Goal: Task Accomplishment & Management: Use online tool/utility

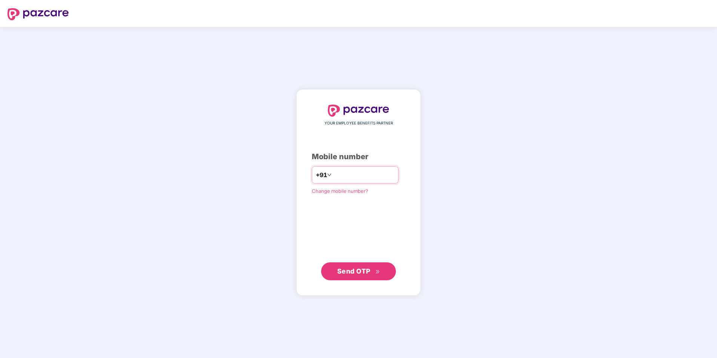
click at [336, 173] on input "number" at bounding box center [363, 175] width 61 height 12
type input "**********"
click at [355, 267] on span "Send OTP" at bounding box center [353, 271] width 33 height 8
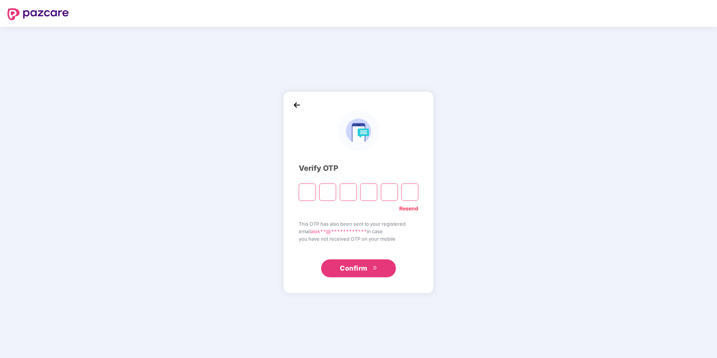
type input "*"
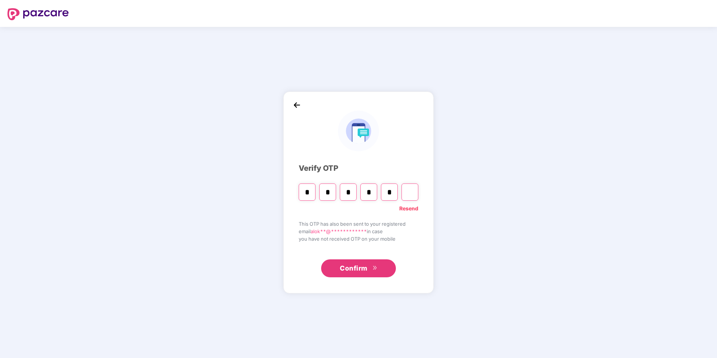
type input "*"
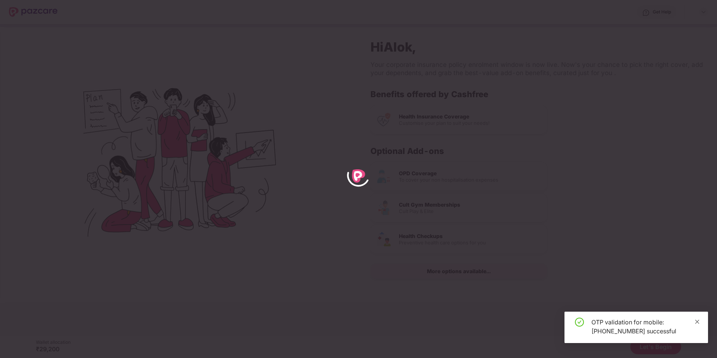
click at [697, 320] on icon "close" at bounding box center [696, 321] width 5 height 5
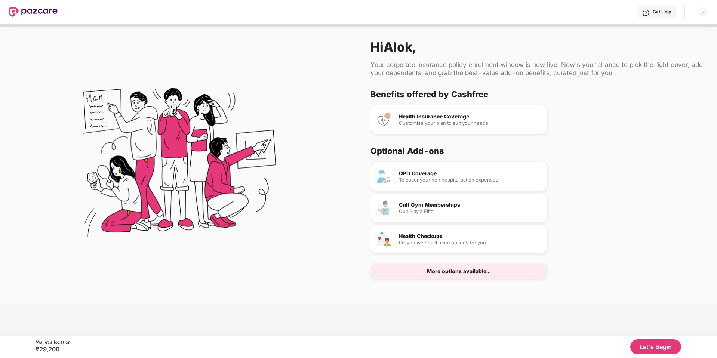
click at [653, 347] on button "Let's Begin" at bounding box center [655, 346] width 51 height 15
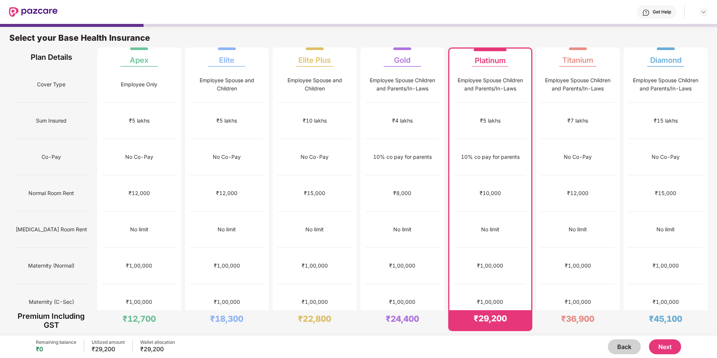
click at [666, 345] on button "Next" at bounding box center [665, 346] width 32 height 15
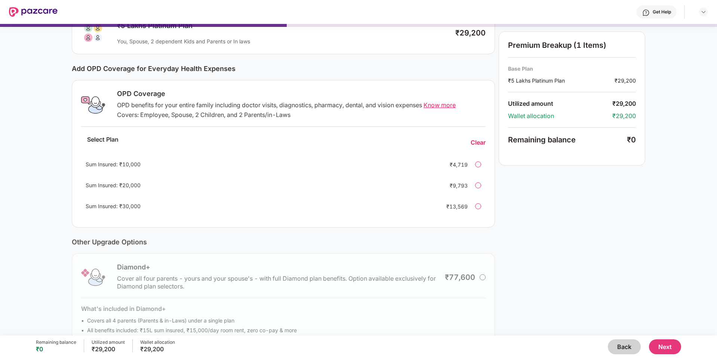
scroll to position [93, 0]
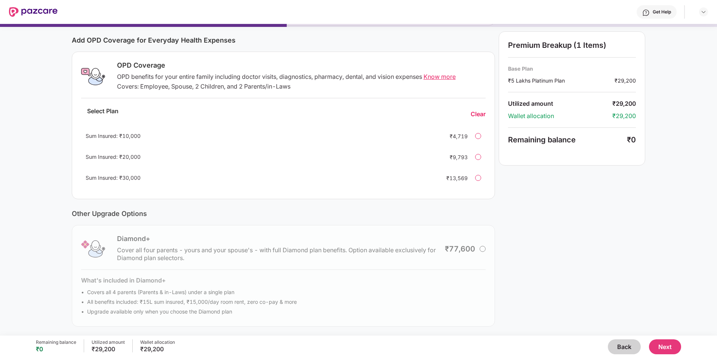
click at [45, 10] on img at bounding box center [33, 12] width 49 height 10
click at [35, 10] on img at bounding box center [33, 12] width 49 height 10
click at [19, 13] on img at bounding box center [33, 12] width 49 height 10
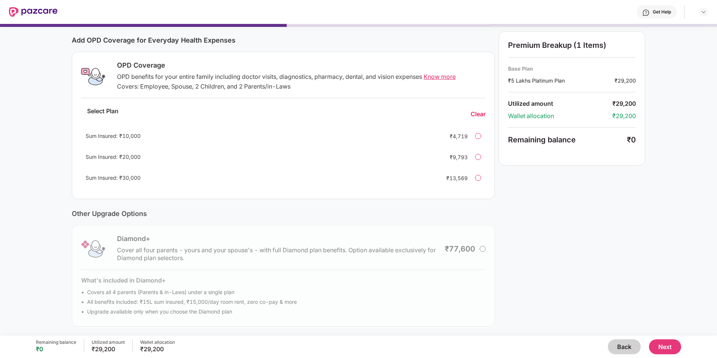
click at [662, 347] on button "Next" at bounding box center [665, 346] width 32 height 15
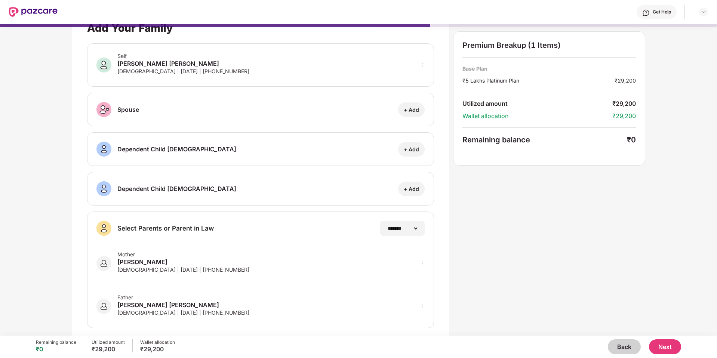
scroll to position [31, 0]
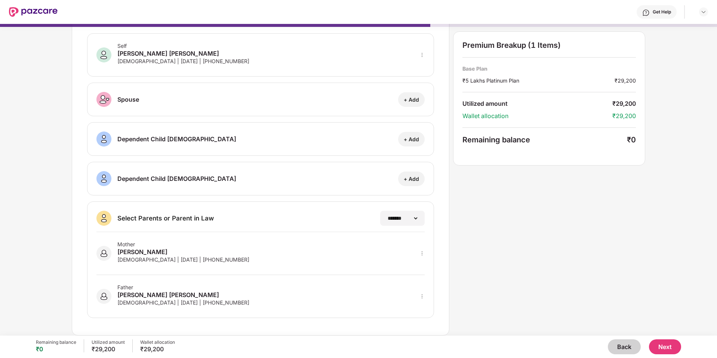
click at [662, 344] on button "Next" at bounding box center [665, 346] width 32 height 15
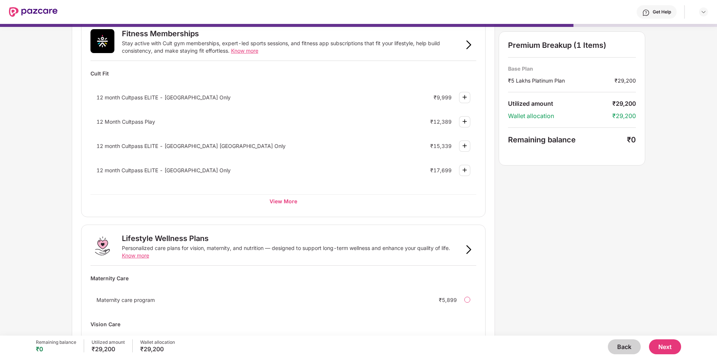
scroll to position [363, 0]
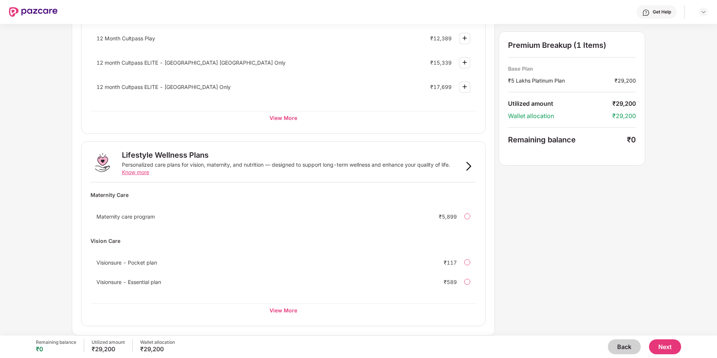
click at [664, 349] on button "Next" at bounding box center [665, 346] width 32 height 15
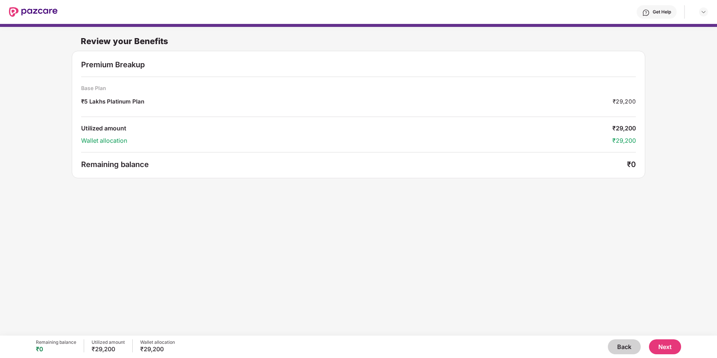
click at [661, 345] on button "Next" at bounding box center [665, 346] width 32 height 15
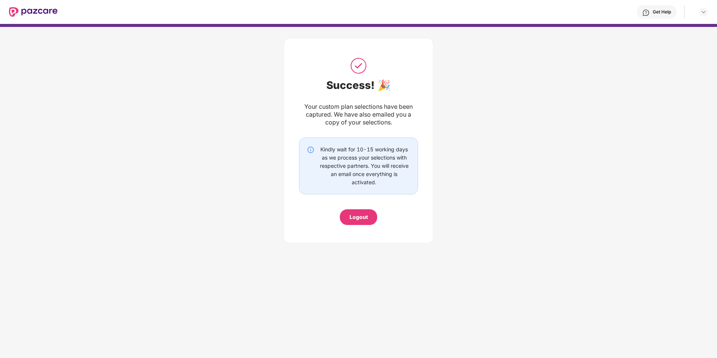
click at [698, 10] on div at bounding box center [700, 11] width 16 height 9
click at [704, 12] on img at bounding box center [703, 12] width 6 height 6
click at [44, 12] on img at bounding box center [33, 12] width 49 height 10
click at [355, 216] on div "Logout" at bounding box center [358, 217] width 18 height 8
